Goal: Task Accomplishment & Management: Manage account settings

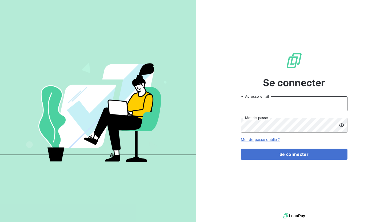
type input "[EMAIL_ADDRESS][DOMAIN_NAME]"
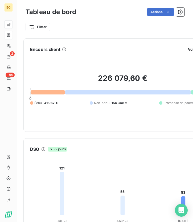
click at [8, 36] on icon at bounding box center [8, 34] width 3 height 3
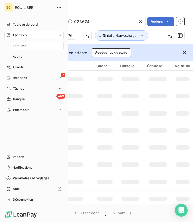
click at [23, 37] on span "Factures" at bounding box center [20, 35] width 14 height 5
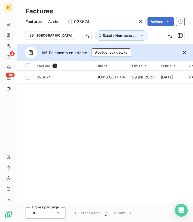
click at [138, 21] on icon at bounding box center [140, 21] width 5 height 5
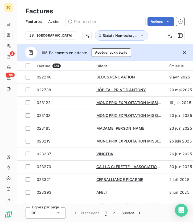
click at [186, 52] on icon "button" at bounding box center [184, 52] width 5 height 5
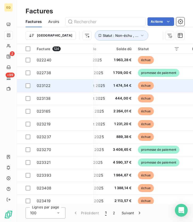
scroll to position [0, 122]
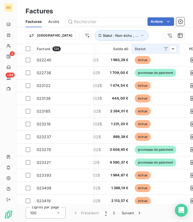
click at [148, 49] on div "Statut" at bounding box center [156, 49] width 42 height 4
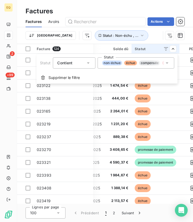
click at [166, 64] on icon at bounding box center [166, 62] width 5 height 5
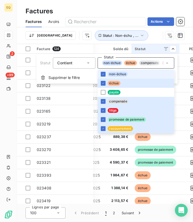
click at [132, 35] on html "EQ 2 +99 Factures Factures Avoirs Actions Trier Statut : Non-échu , ... Facture…" at bounding box center [96, 111] width 193 height 222
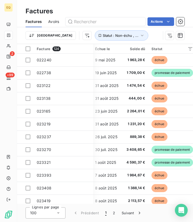
scroll to position [0, 106]
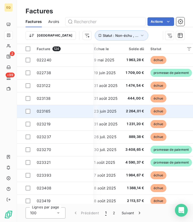
click at [48, 111] on span "023165" at bounding box center [44, 111] width 14 height 5
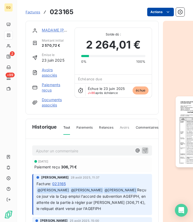
click at [165, 11] on html "EQ 2 +99 Factures 023165 Actions MADAME [PERSON_NAME] initial 2 570,72 € Émise …" at bounding box center [96, 111] width 193 height 222
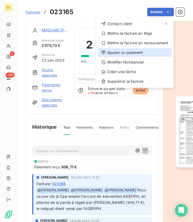
click at [128, 54] on div "Ajouter un paiement" at bounding box center [135, 52] width 74 height 9
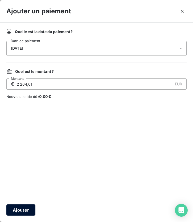
click at [23, 209] on button "Ajouter" at bounding box center [20, 209] width 29 height 11
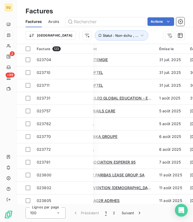
scroll to position [257, 10]
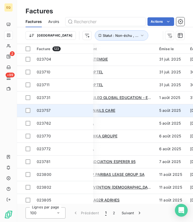
click at [48, 111] on span "023757" at bounding box center [44, 110] width 14 height 5
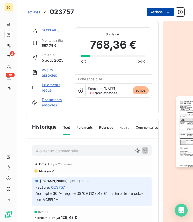
click at [157, 11] on html "EQ 2 +99 Factures 023757 Actions SO'NAILS CARE Montant initial 897,78 € Émise l…" at bounding box center [96, 111] width 193 height 222
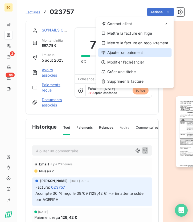
click at [111, 53] on div "Ajouter un paiement" at bounding box center [135, 52] width 74 height 9
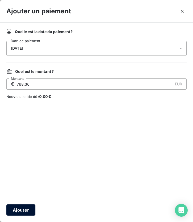
click at [26, 206] on button "Ajouter" at bounding box center [20, 209] width 29 height 11
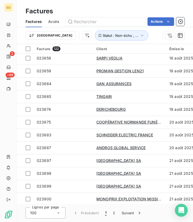
scroll to position [490, 0]
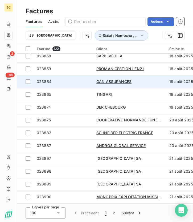
click at [50, 81] on span "023864" at bounding box center [44, 81] width 15 height 5
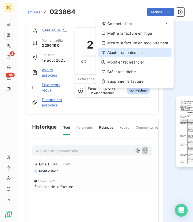
click at [120, 54] on div "Ajouter un paiement" at bounding box center [135, 52] width 74 height 9
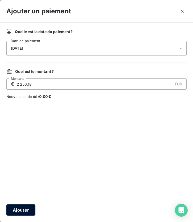
click at [21, 215] on button "Ajouter" at bounding box center [20, 209] width 29 height 11
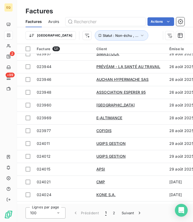
scroll to position [748, 0]
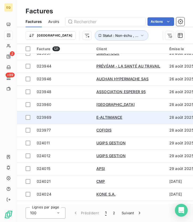
click at [50, 117] on span "023969" at bounding box center [44, 117] width 15 height 5
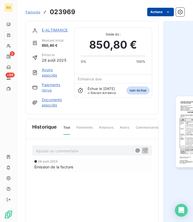
click at [158, 12] on html "EQ 2 +99 Factures 023969 Actions E-ALTIMANCE Montant initial 850,80 € Émise le …" at bounding box center [96, 111] width 193 height 222
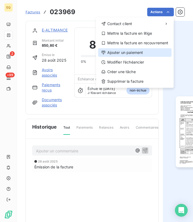
click at [122, 51] on div "Ajouter un paiement" at bounding box center [135, 52] width 74 height 9
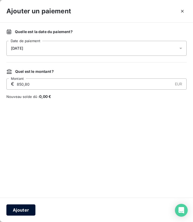
click at [23, 210] on button "Ajouter" at bounding box center [20, 209] width 29 height 11
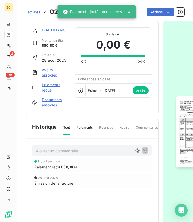
click at [34, 12] on span "Factures" at bounding box center [33, 12] width 15 height 4
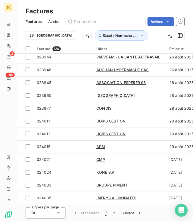
scroll to position [768, 0]
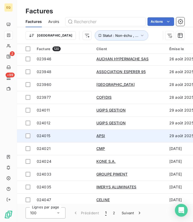
click at [50, 137] on span "024015" at bounding box center [44, 135] width 14 height 5
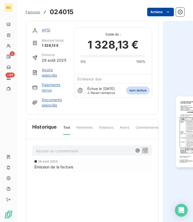
click at [162, 11] on html "EQ 2 +99 Factures 024015 Actions APSI Montant initial 1 328,13 € Émise le [DATE…" at bounding box center [96, 111] width 193 height 222
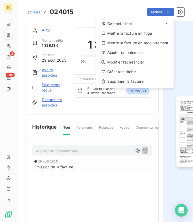
click at [85, 27] on html "EQ 2 +99 Factures 024015 Actions Contact client Mettre la facture en litige Met…" at bounding box center [96, 111] width 193 height 222
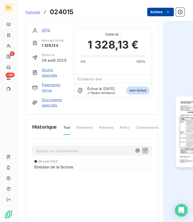
click at [159, 10] on html "EQ 2 +99 Factures 024015 Actions APSI Montant initial 1 328,13 € Émise le [DATE…" at bounding box center [96, 111] width 193 height 222
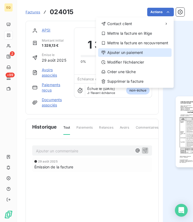
click at [112, 56] on div "Ajouter un paiement" at bounding box center [135, 52] width 74 height 9
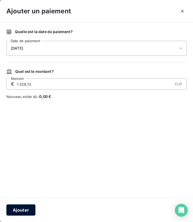
click at [29, 205] on button "Ajouter" at bounding box center [20, 209] width 29 height 11
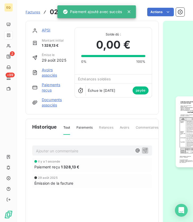
click at [28, 10] on span "Factures" at bounding box center [33, 12] width 15 height 4
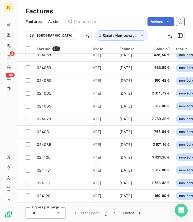
scroll to position [939, 81]
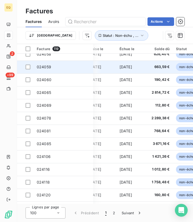
click at [59, 67] on span "024059" at bounding box center [63, 66] width 53 height 5
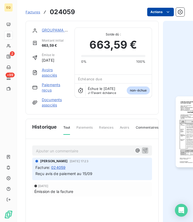
click at [164, 10] on html "EQ 2 +99 Factures 024059 Actions GROUPAMA GAN VIE Montant initial 663,59 € Émis…" at bounding box center [96, 111] width 193 height 222
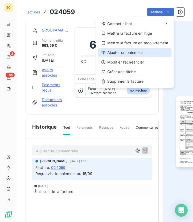
click at [116, 54] on div "Ajouter un paiement" at bounding box center [135, 52] width 74 height 9
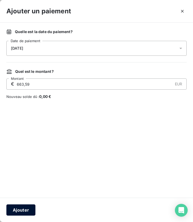
click at [18, 212] on button "Ajouter" at bounding box center [20, 209] width 29 height 11
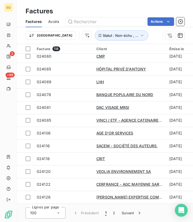
scroll to position [951, 0]
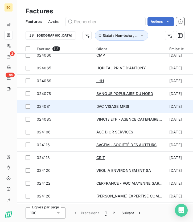
click at [55, 109] on td "024081" at bounding box center [64, 106] width 60 height 13
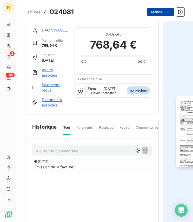
click at [164, 15] on html "EQ 2 +99 Factures 024081 Actions DAC VISAGE MRSI Montant initial 768,64 € Émise…" at bounding box center [96, 111] width 193 height 222
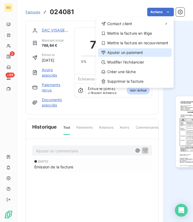
click at [118, 51] on div "Ajouter un paiement" at bounding box center [135, 52] width 74 height 9
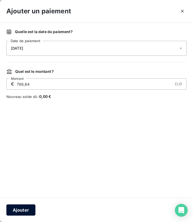
click at [19, 210] on button "Ajouter" at bounding box center [20, 209] width 29 height 11
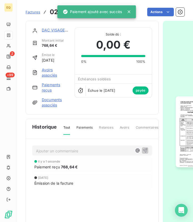
click at [35, 14] on link "Factures" at bounding box center [33, 11] width 15 height 5
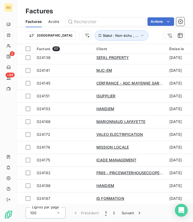
scroll to position [1131, 0]
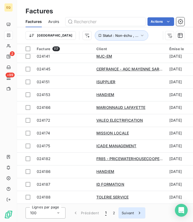
click at [125, 214] on button "Suivant" at bounding box center [132, 212] width 27 height 11
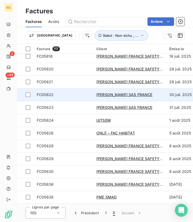
scroll to position [0, 0]
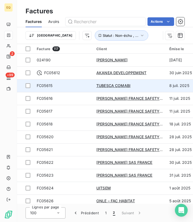
click at [52, 85] on span "FC05615" at bounding box center [45, 85] width 16 height 5
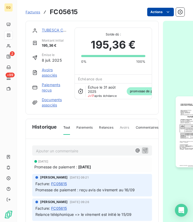
click at [161, 15] on html "EQ 2 +99 Factures FC05615 Actions TUBESCA COMABI Montant initial 195,36 € Émise…" at bounding box center [96, 111] width 193 height 222
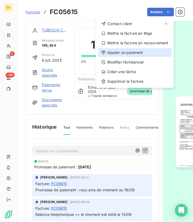
click at [117, 50] on div "Ajouter un paiement" at bounding box center [135, 52] width 74 height 9
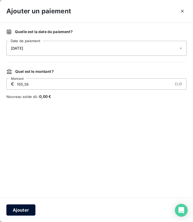
click at [31, 207] on button "Ajouter" at bounding box center [20, 209] width 29 height 11
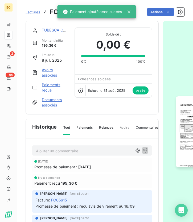
click at [33, 10] on span "Factures" at bounding box center [33, 12] width 15 height 4
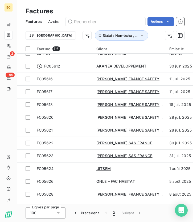
scroll to position [7, 0]
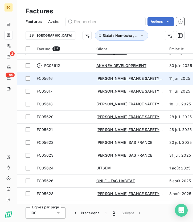
click at [53, 78] on span "FC05616" at bounding box center [63, 78] width 53 height 5
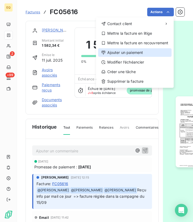
click at [125, 54] on div "Ajouter un paiement" at bounding box center [135, 52] width 74 height 9
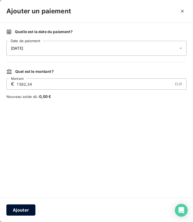
click at [26, 212] on button "Ajouter" at bounding box center [20, 209] width 29 height 11
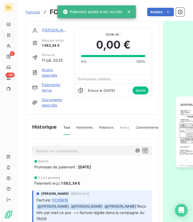
click at [31, 11] on span "Factures" at bounding box center [33, 12] width 15 height 4
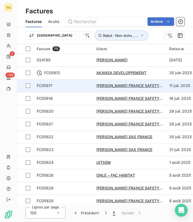
click at [48, 90] on td "FC05617" at bounding box center [64, 85] width 60 height 13
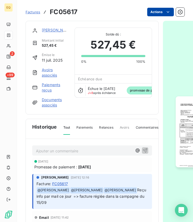
click at [163, 14] on html "EQ 2 +99 Factures FC05617 Actions [PERSON_NAME] FRANCE SAFETY ASSESSMENT Montan…" at bounding box center [96, 111] width 193 height 222
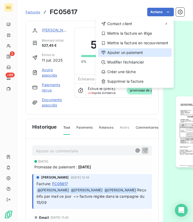
click at [121, 52] on div "Ajouter un paiement" at bounding box center [135, 52] width 74 height 9
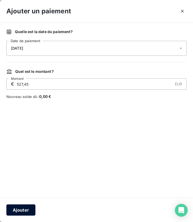
click at [23, 209] on button "Ajouter" at bounding box center [20, 209] width 29 height 11
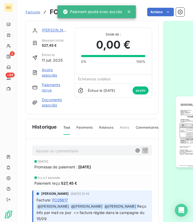
click at [34, 11] on span "Factures" at bounding box center [33, 12] width 15 height 4
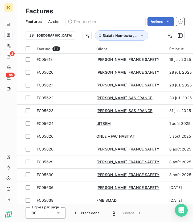
scroll to position [31, 0]
